Goal: Use online tool/utility: Utilize a website feature to perform a specific function

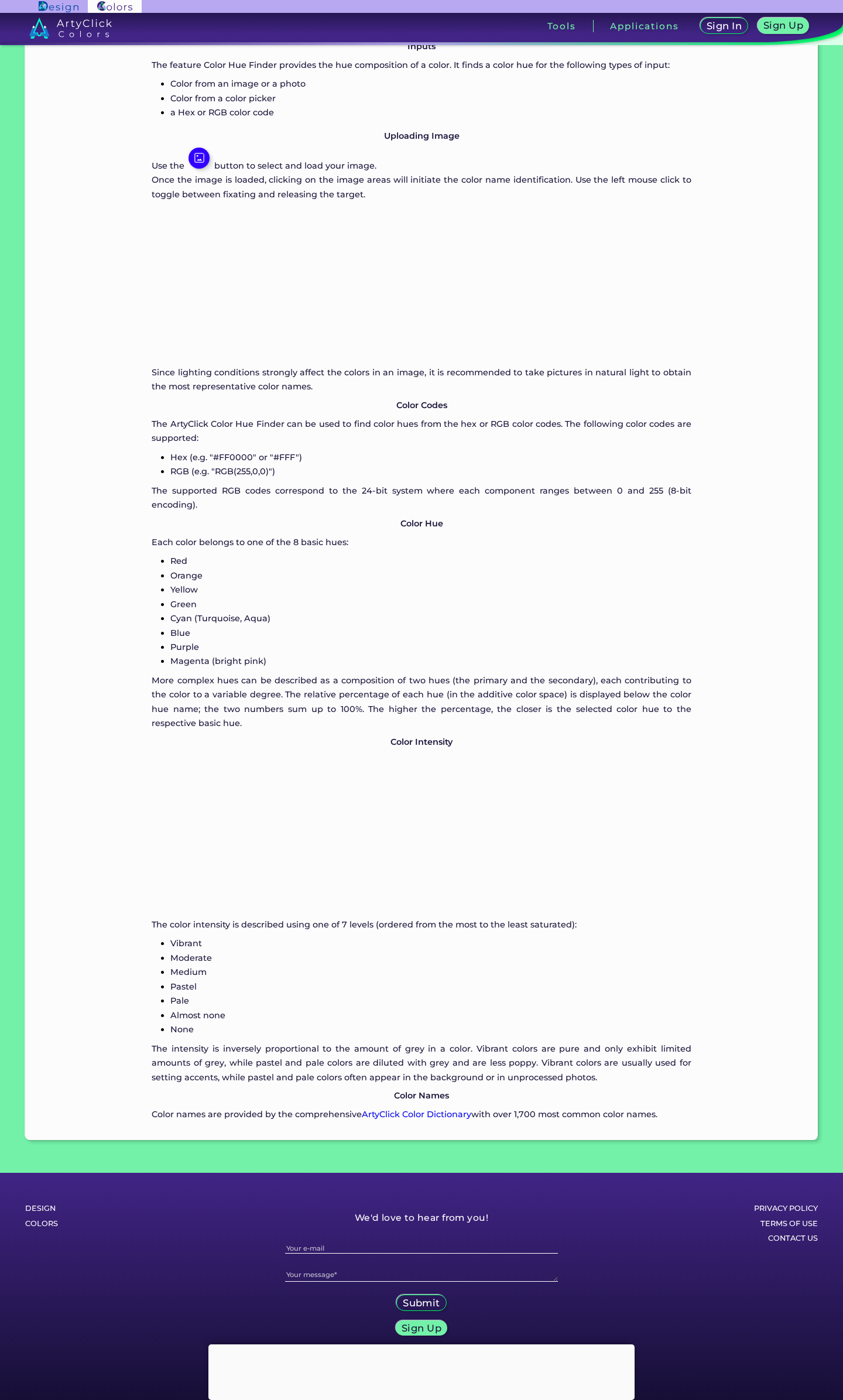
scroll to position [1107, 0]
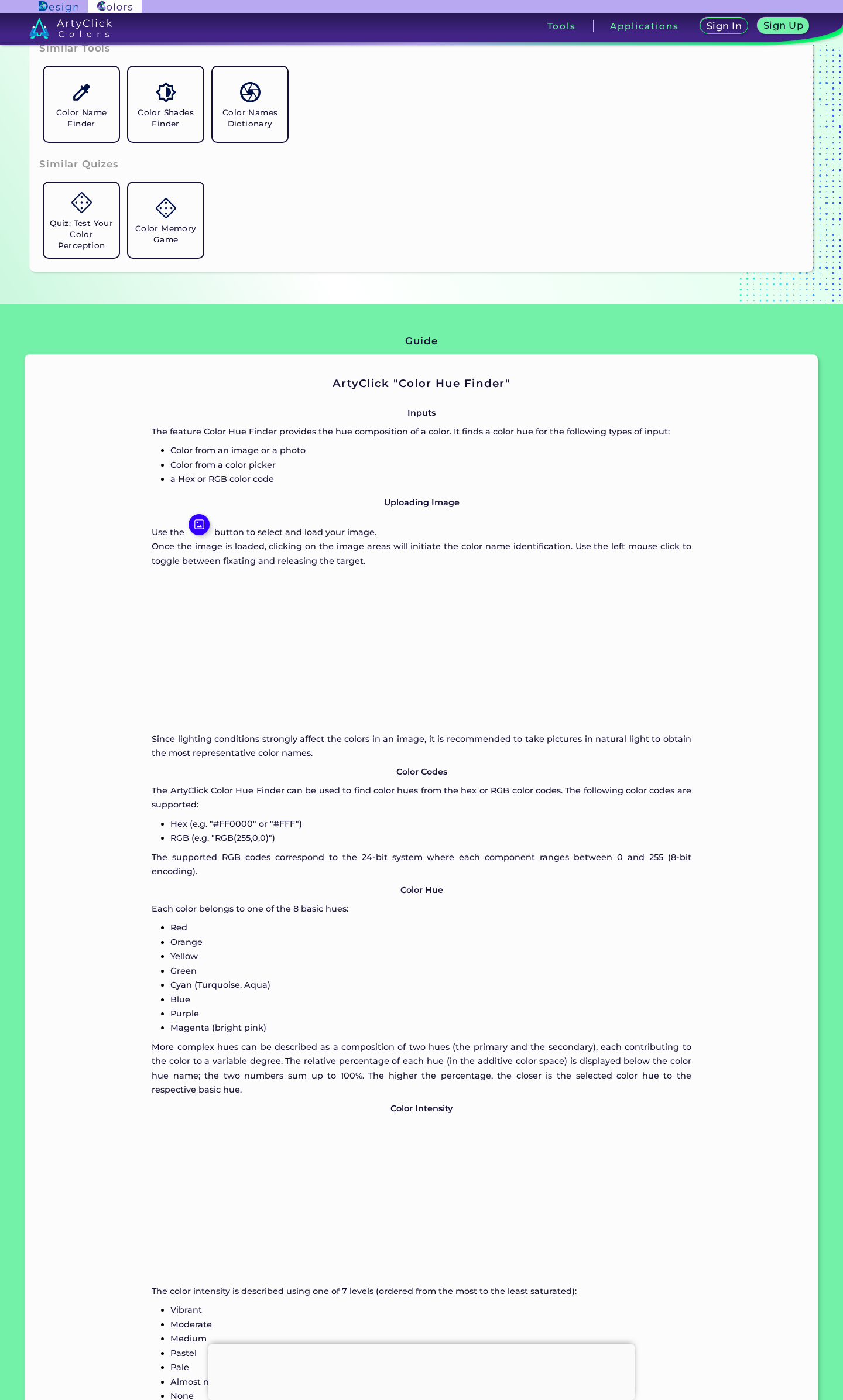
drag, startPoint x: 289, startPoint y: 1121, endPoint x: 259, endPoint y: 848, distance: 274.6
type input "#04759f"
type input "#04759F"
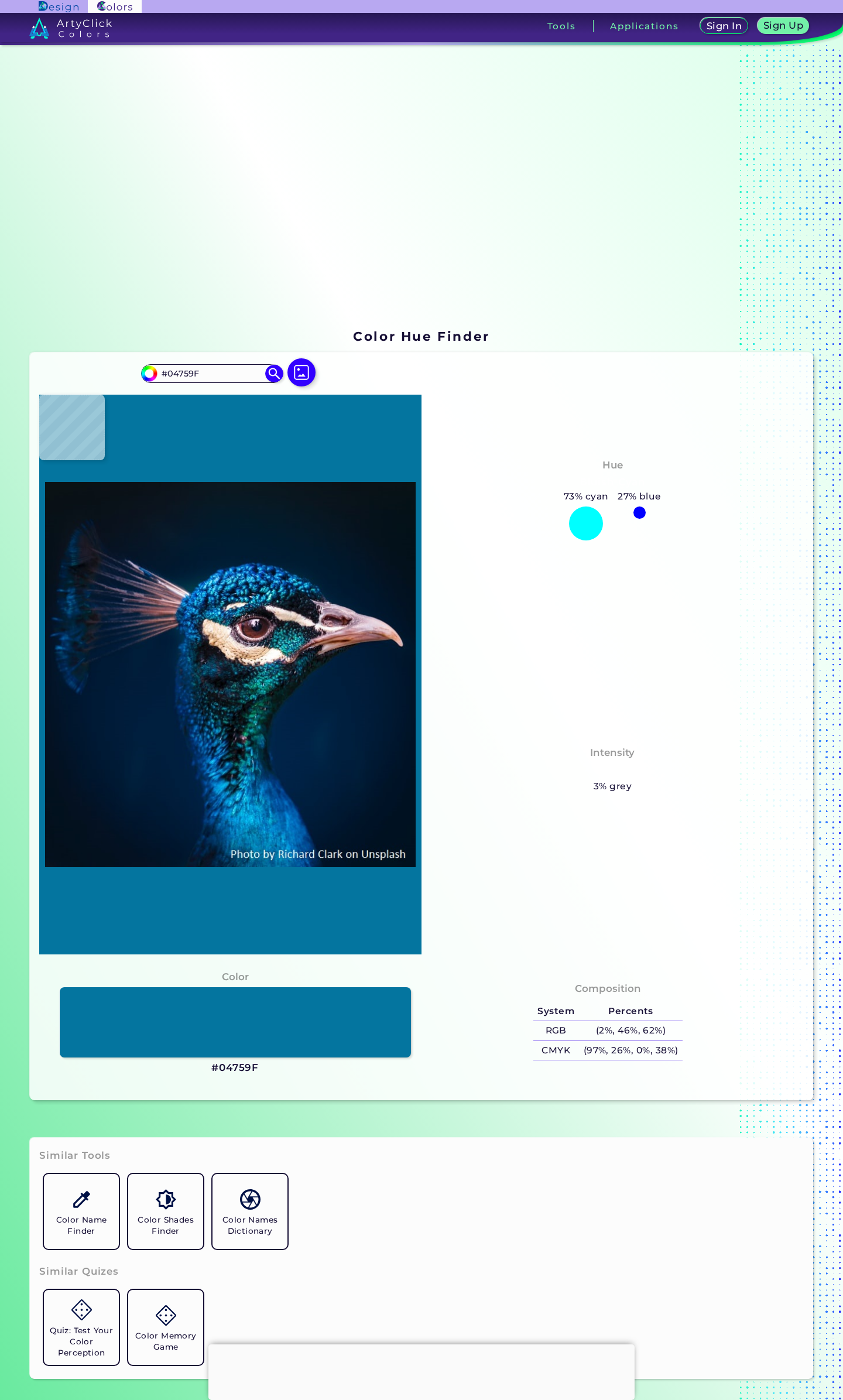
type input "#016f99"
type input "#016F99"
type input "#0176a1"
type input "#0176A1"
type input "#0772a3"
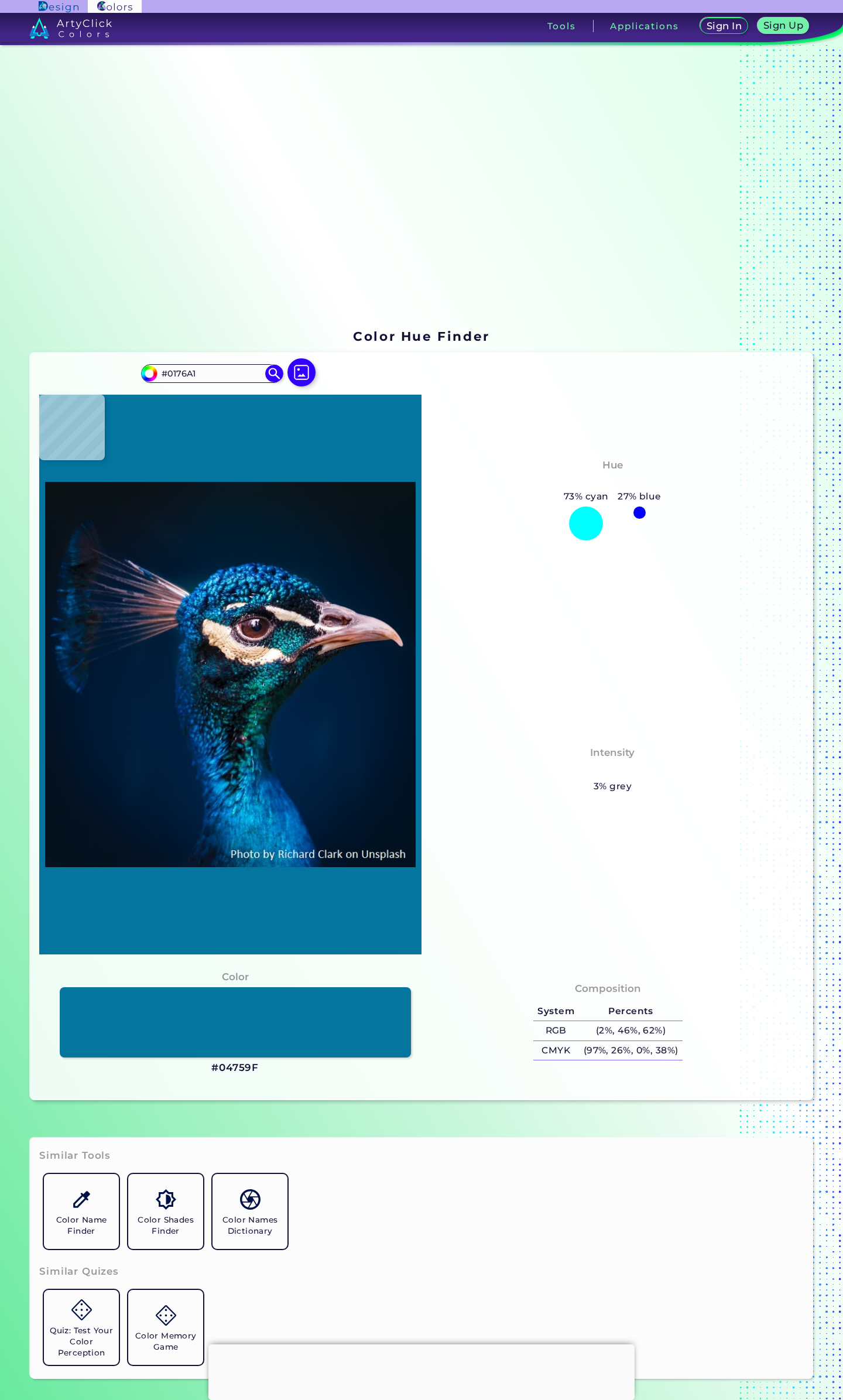
type input "#0772A3"
type input "#066e95"
type input "#066E95"
type input "#006d9c"
type input "#006D9C"
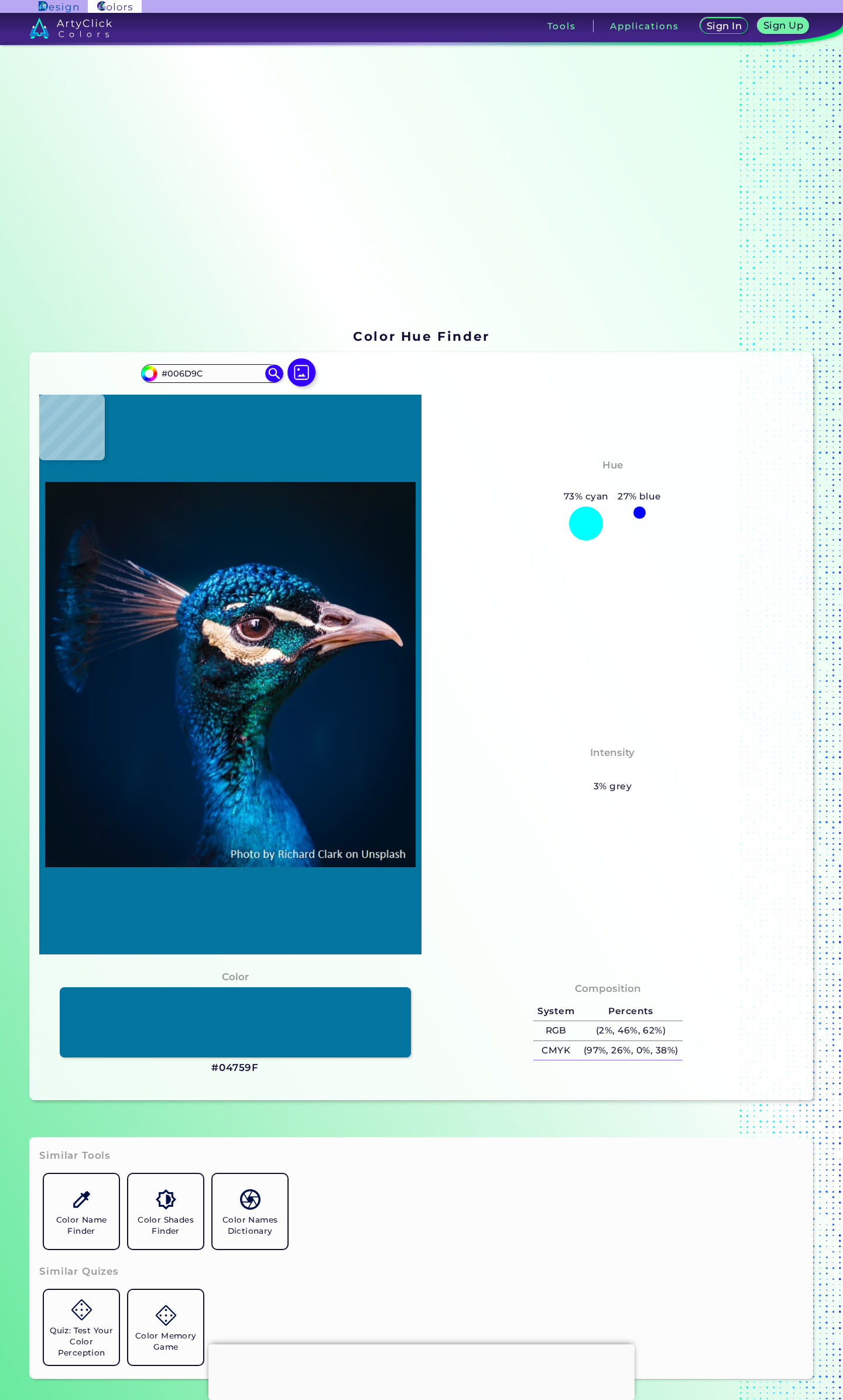
type input "#006a99"
type input "#006A99"
type input "#01618b"
type input "#01618B"
type input "#015988"
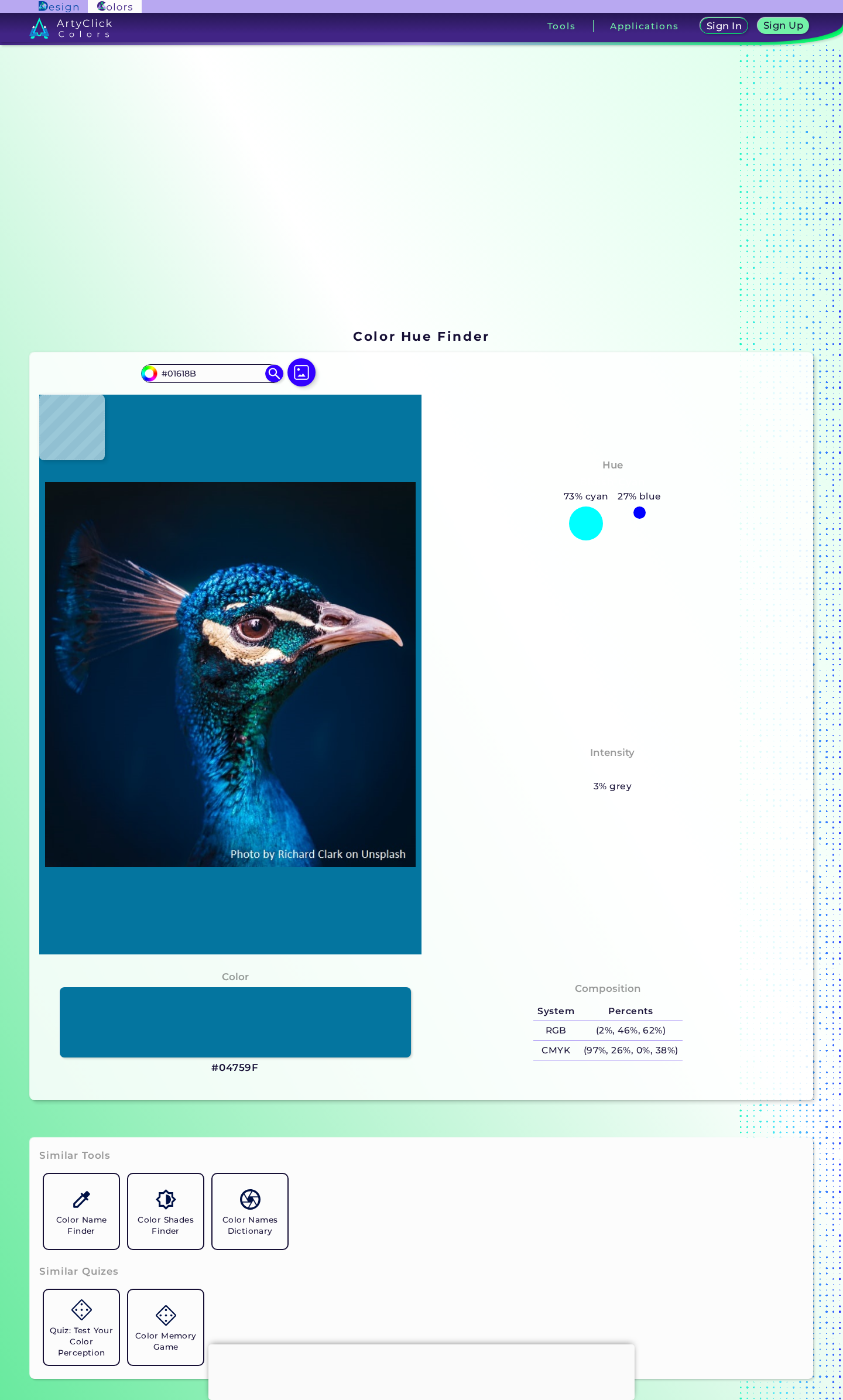
type input "#015988"
type input "#026090"
type input "#006c98"
type input "#006C98"
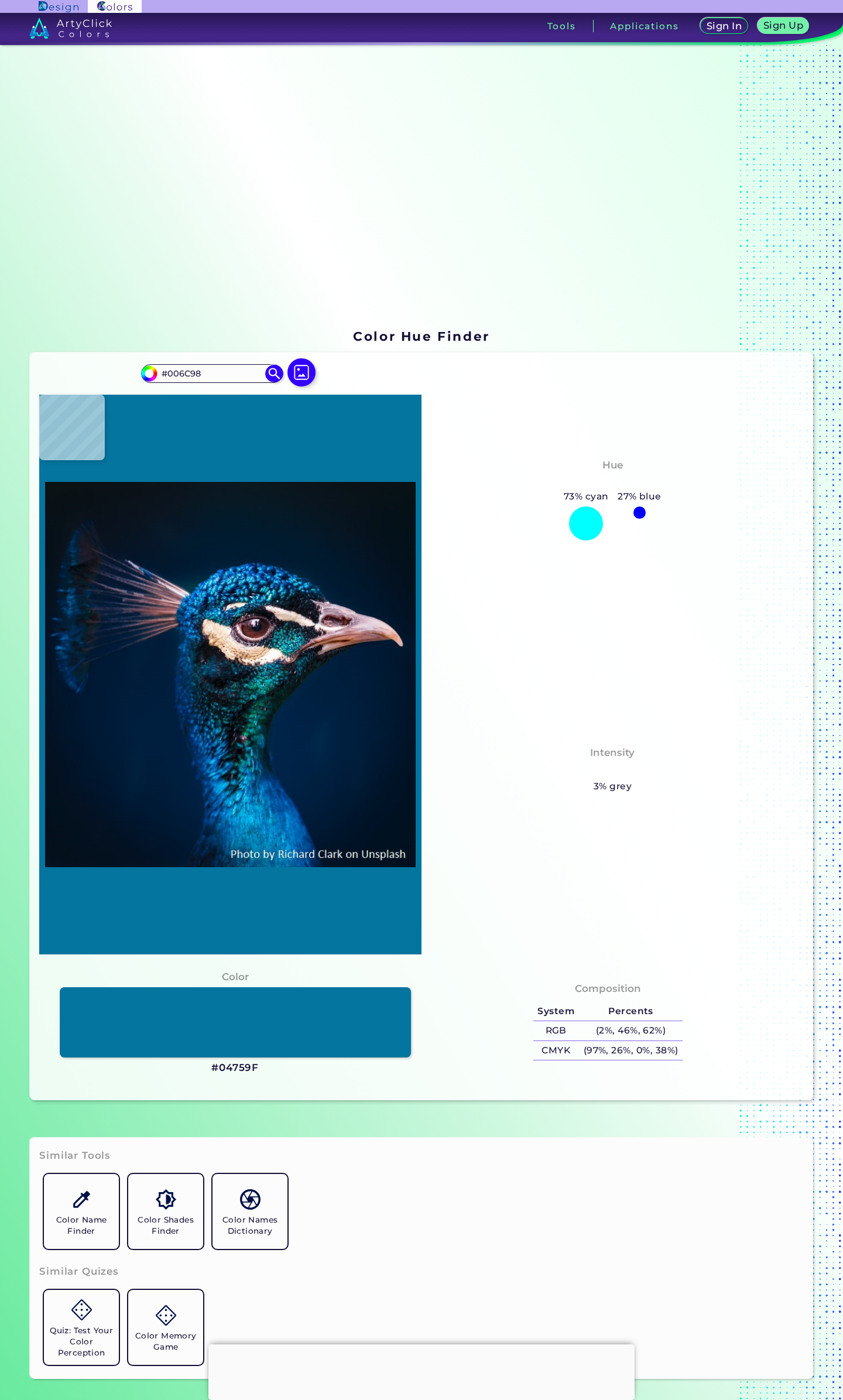
type input "#0c6bad"
type input "#0C6BAD"
type input "#00162d"
type input "#00162D"
type input "#001226"
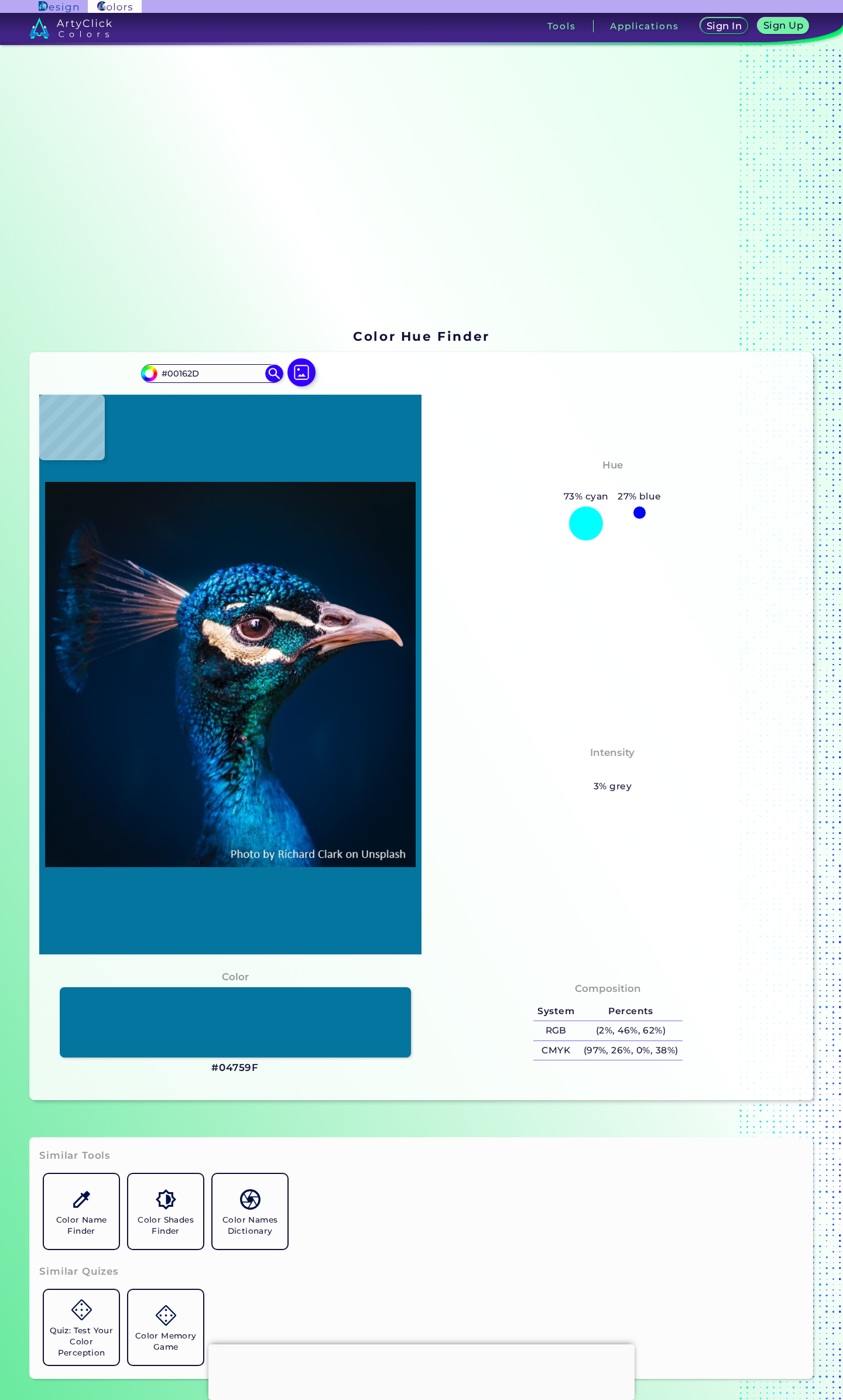
type input "#001226"
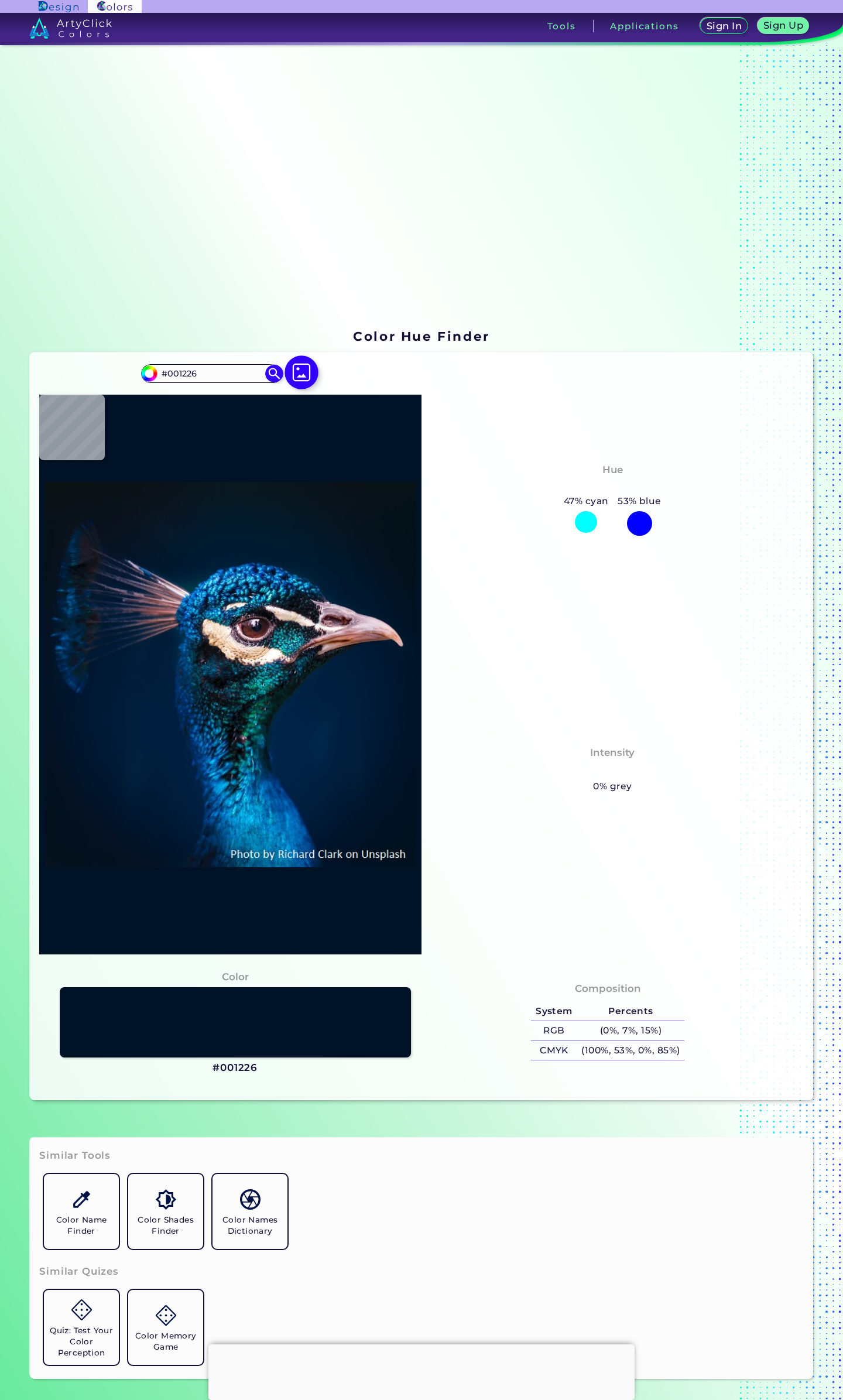
click at [299, 377] on img at bounding box center [301, 373] width 34 height 34
click at [0, 0] on input "file" at bounding box center [0, 0] width 0 height 0
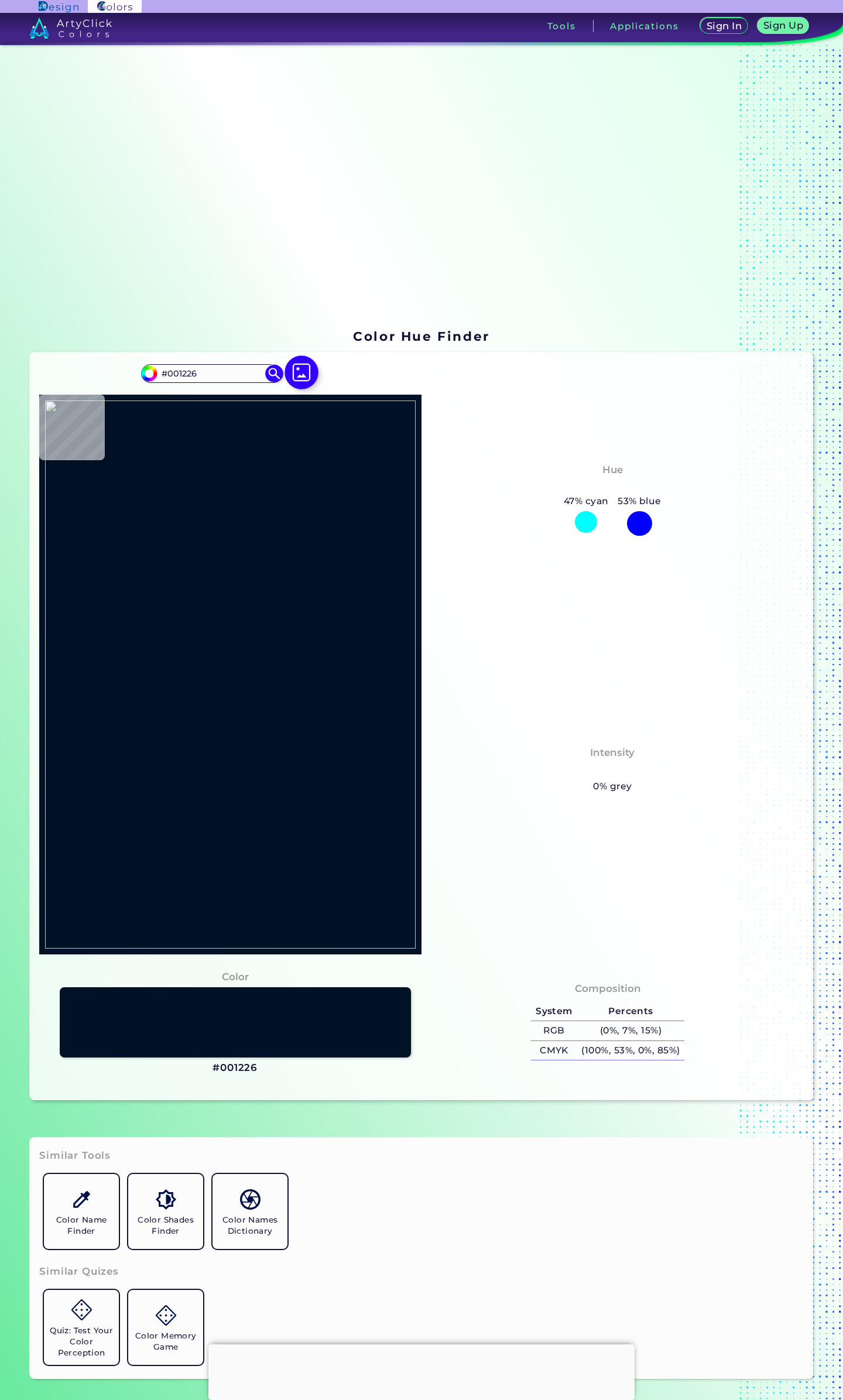
click at [296, 374] on img at bounding box center [301, 373] width 34 height 34
click at [0, 0] on input "file" at bounding box center [0, 0] width 0 height 0
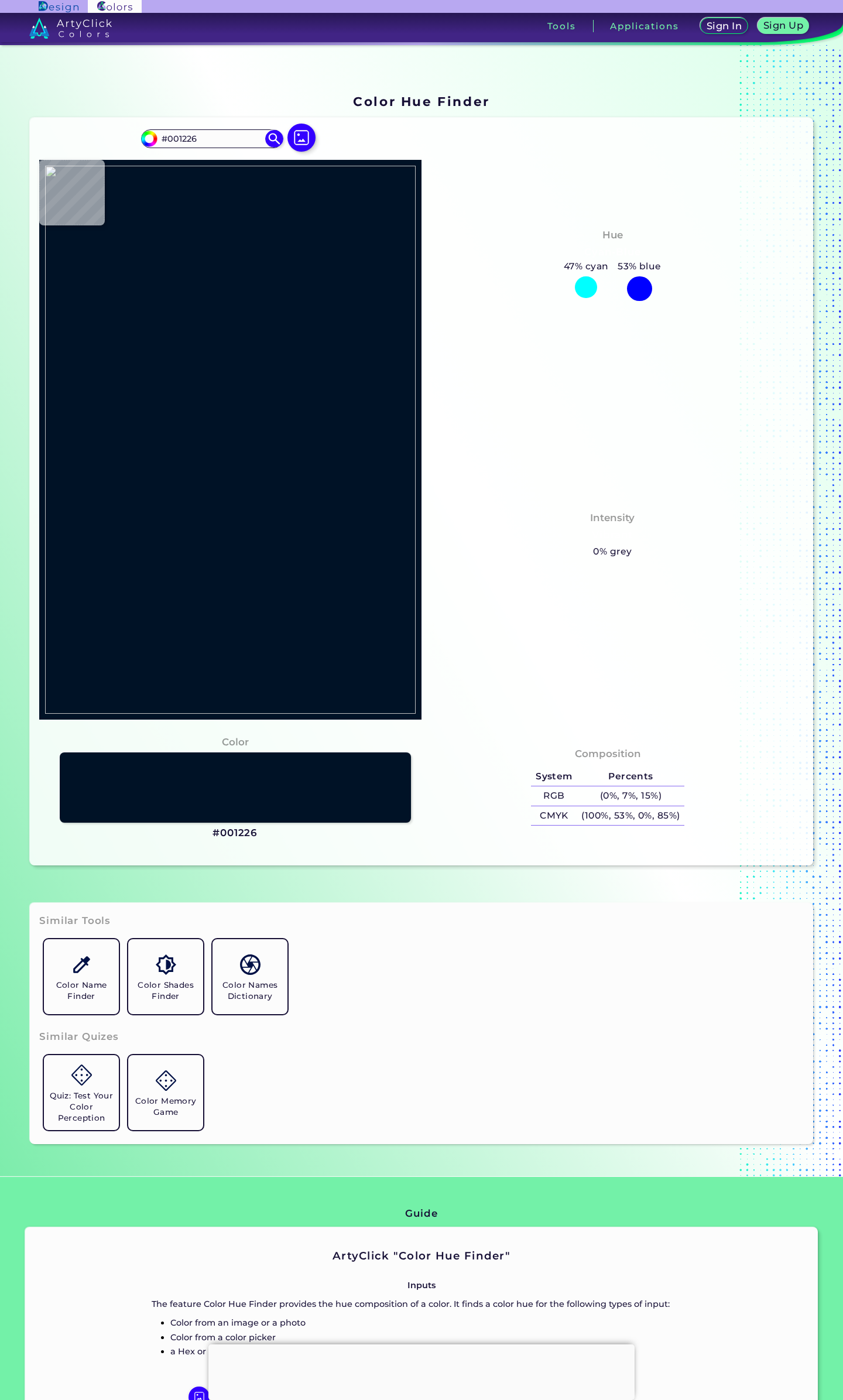
scroll to position [234, 0]
drag, startPoint x: 119, startPoint y: 472, endPoint x: 61, endPoint y: 245, distance: 234.3
click at [112, 460] on img at bounding box center [231, 440] width 371 height 548
